Goal: Task Accomplishment & Management: Use online tool/utility

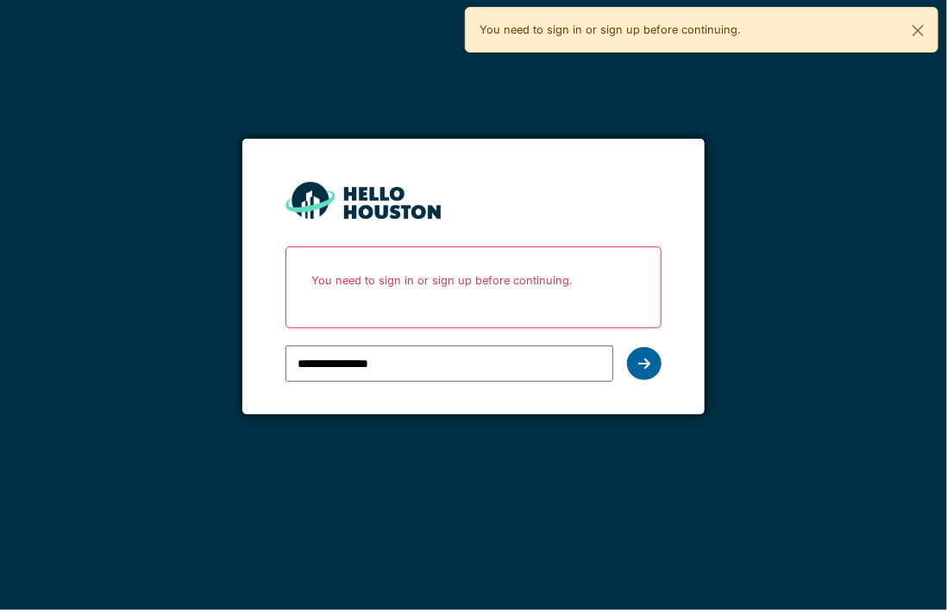
click at [642, 362] on icon at bounding box center [644, 364] width 12 height 14
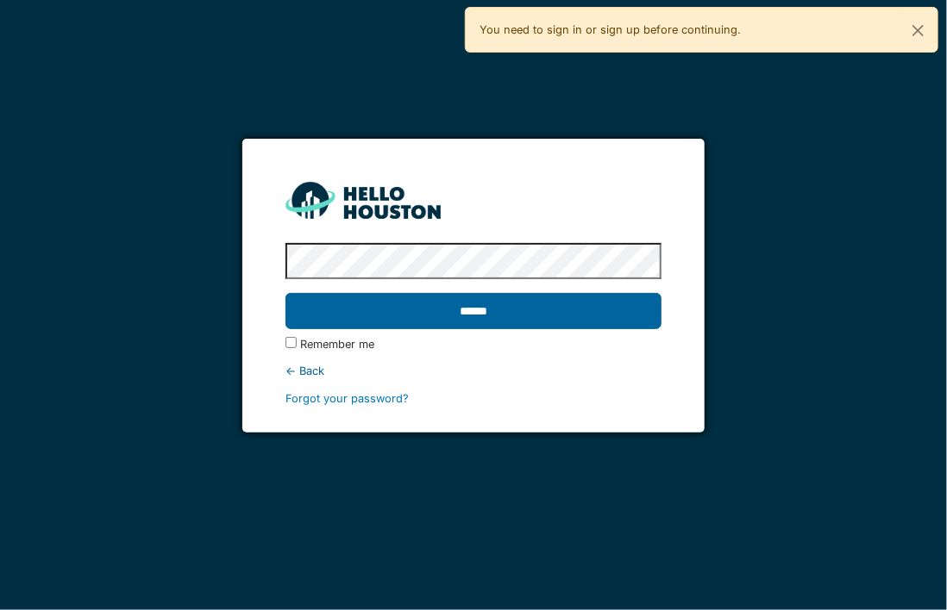
click at [427, 300] on input "******" at bounding box center [473, 311] width 376 height 36
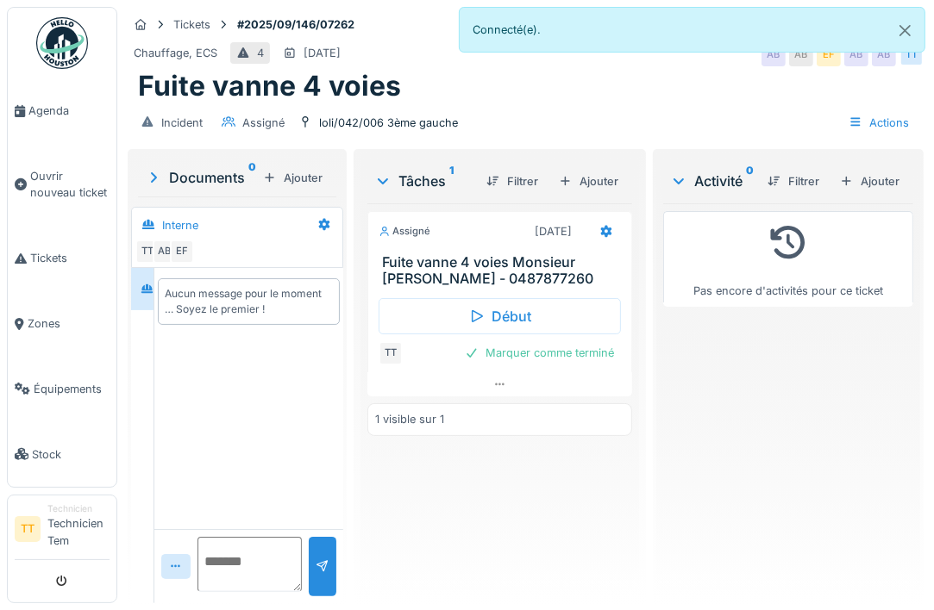
click at [469, 96] on div "Fuite vanne 4 voies" at bounding box center [525, 86] width 775 height 33
drag, startPoint x: 605, startPoint y: 278, endPoint x: 386, endPoint y: 269, distance: 219.2
click at [386, 269] on div "Fuite vanne 4 voies Monsieur [PERSON_NAME] - 0487877260" at bounding box center [499, 270] width 263 height 33
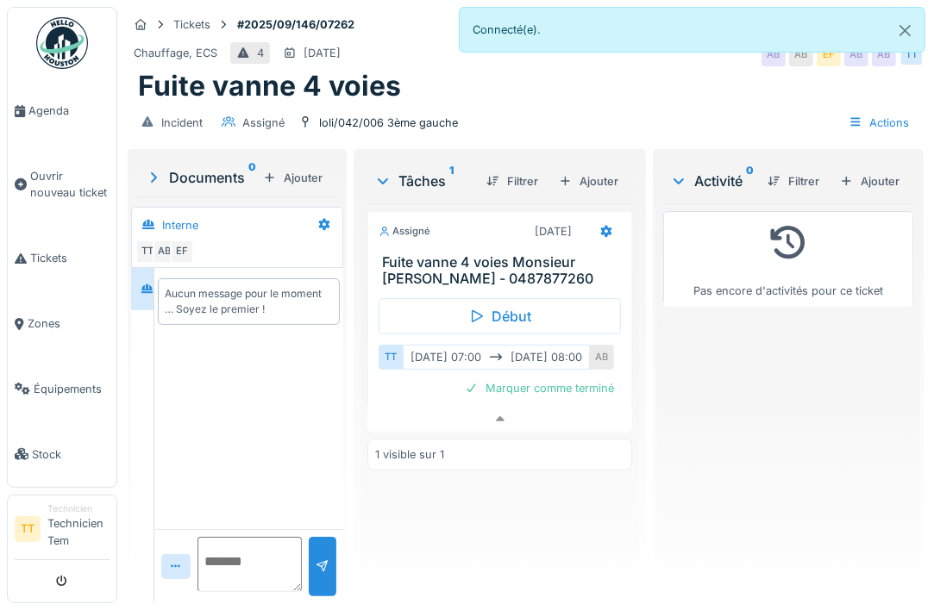
scroll to position [13, 0]
copy h3 "Fuite vanne 4 voies Monsieur [PERSON_NAME] - 0487877260"
click at [728, 403] on div "Pas encore d'activités pour ce ticket" at bounding box center [788, 396] width 250 height 386
drag, startPoint x: 589, startPoint y: 266, endPoint x: 374, endPoint y: 250, distance: 215.2
click at [374, 250] on div "Tâches 1 Filtrer Ajouter Assigné [DATE] Fuite vanne 4 voies Monsieur [PERSON_NA…" at bounding box center [499, 375] width 278 height 444
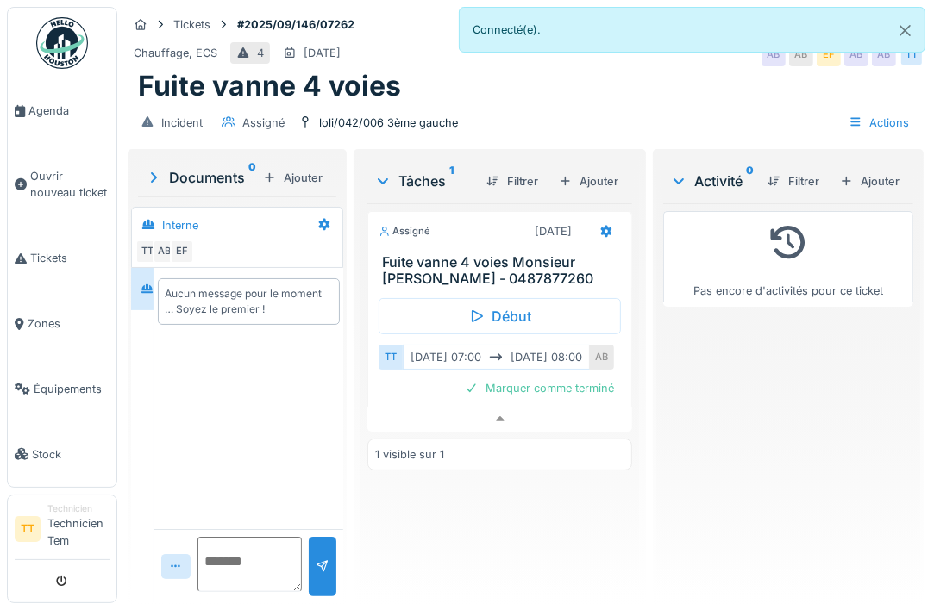
copy h3 "Fuite vanne 4 voies Monsieur [PERSON_NAME] - 0487877260"
click at [606, 84] on div "Fuite vanne 4 voies" at bounding box center [525, 86] width 775 height 33
click at [528, 78] on div "Fuite vanne 4 voies" at bounding box center [525, 86] width 775 height 33
click at [712, 369] on div "Pas encore d'activités pour ce ticket" at bounding box center [788, 396] width 250 height 386
click at [537, 75] on div "Fuite vanne 4 voies" at bounding box center [525, 86] width 775 height 33
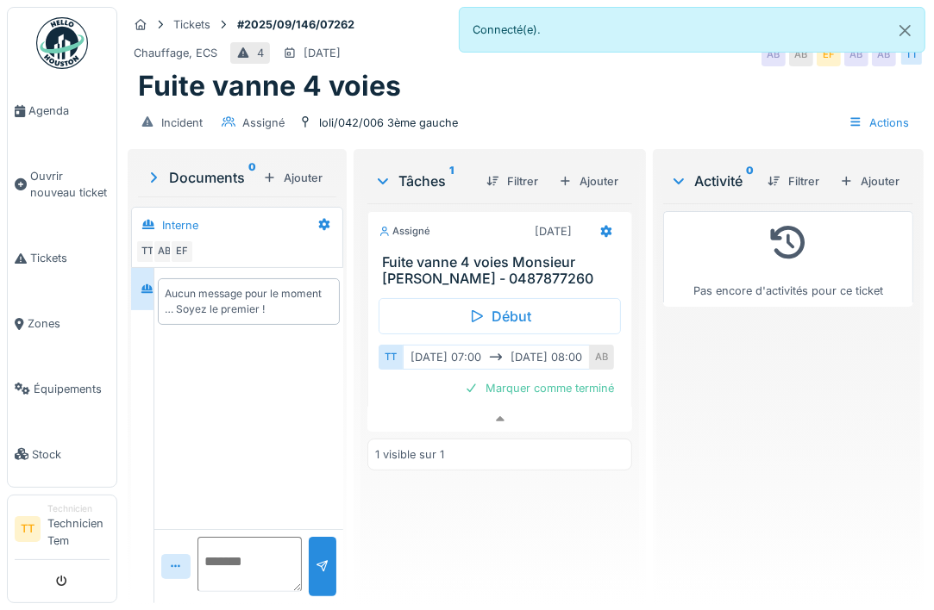
click at [549, 103] on div "Incident Assigné loli/042/006 3ème gauche Actions" at bounding box center [526, 122] width 796 height 39
click at [550, 104] on div "Incident Assigné loli/042/006 3ème gauche Actions" at bounding box center [526, 122] width 796 height 39
click at [688, 103] on div "Incident Assigné loli/042/006 3ème gauche Actions" at bounding box center [526, 122] width 796 height 39
